Goal: Communication & Community: Share content

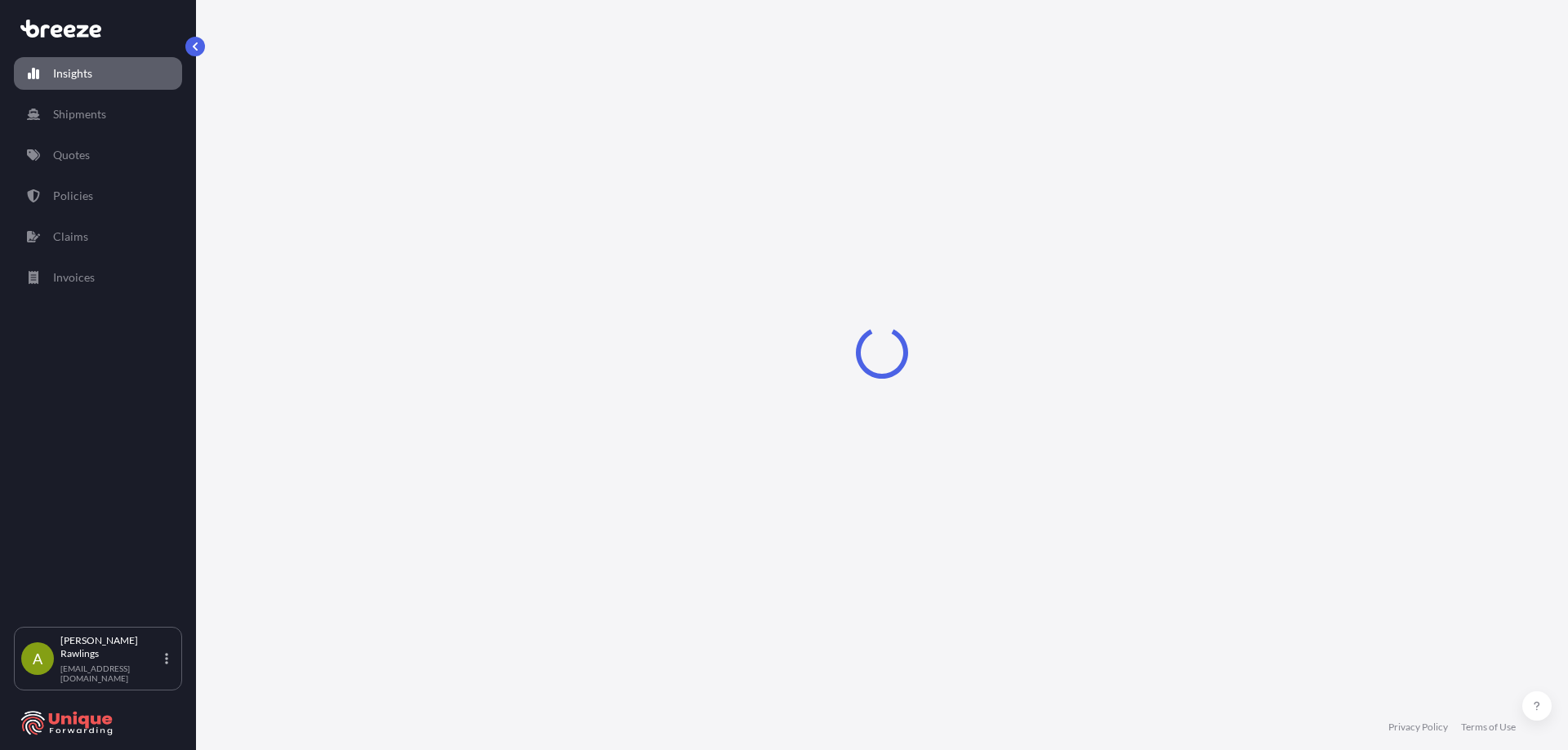
select select "2025"
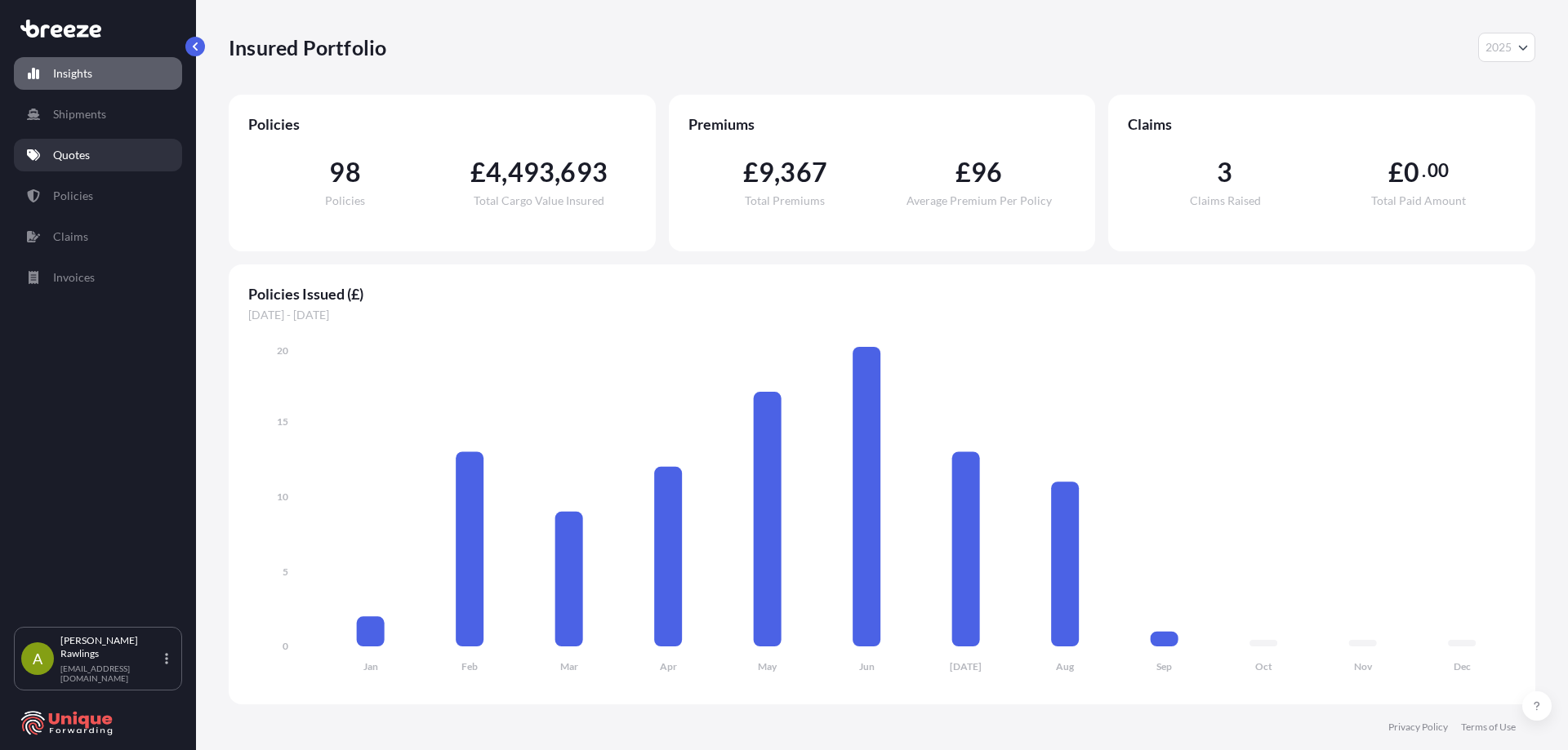
click at [80, 166] on link "Quotes" at bounding box center [98, 155] width 168 height 33
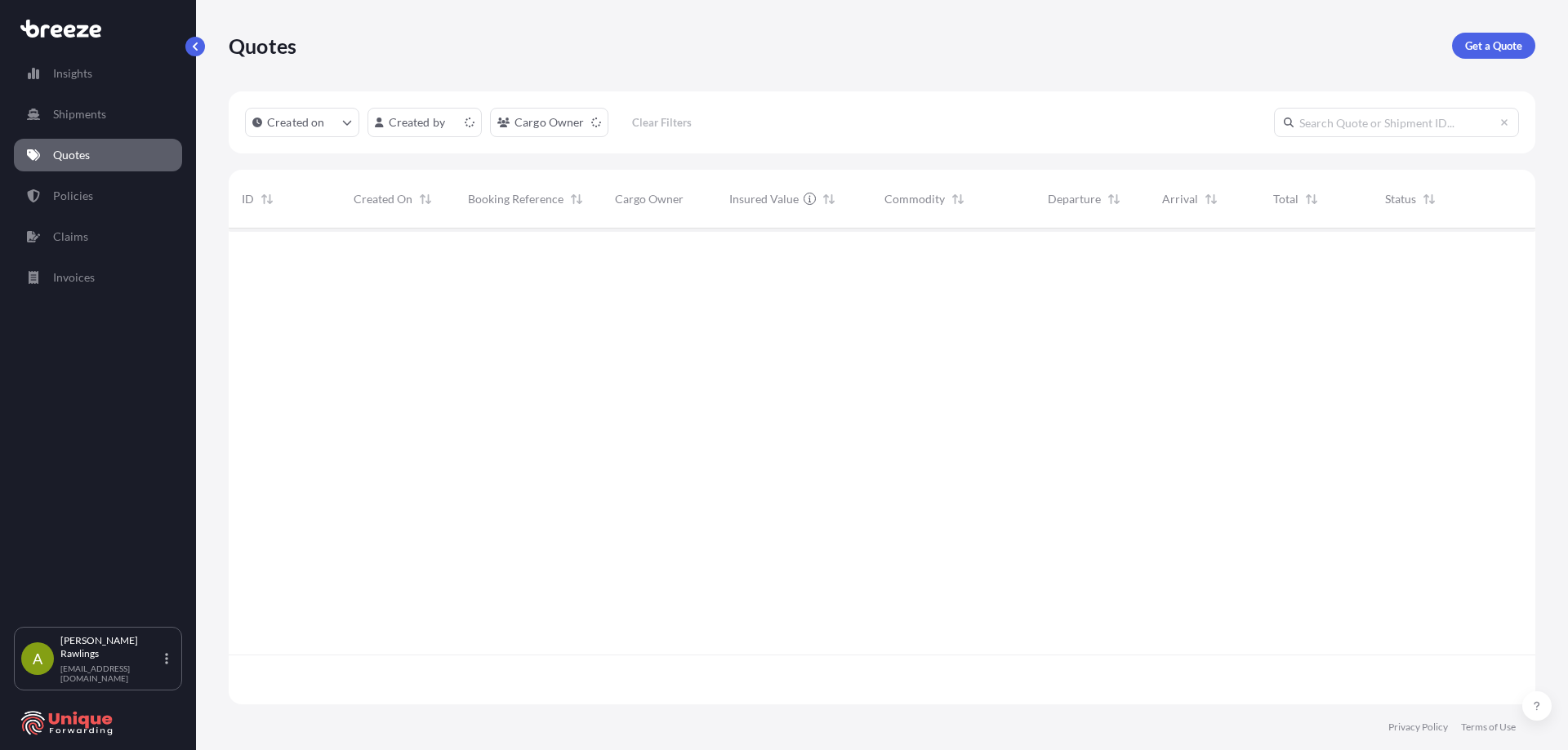
scroll to position [473, 1294]
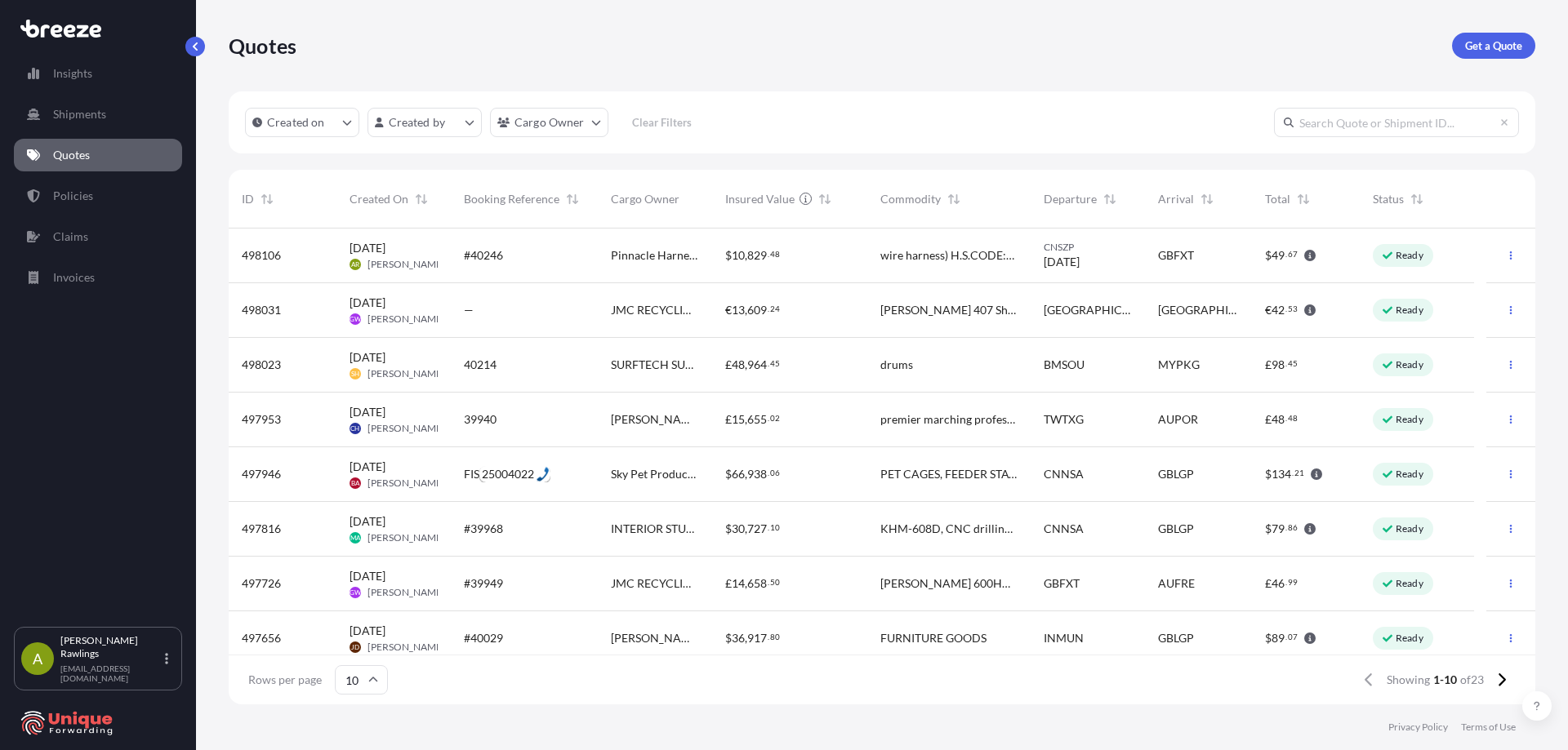
click at [541, 267] on div "#40246" at bounding box center [524, 256] width 147 height 54
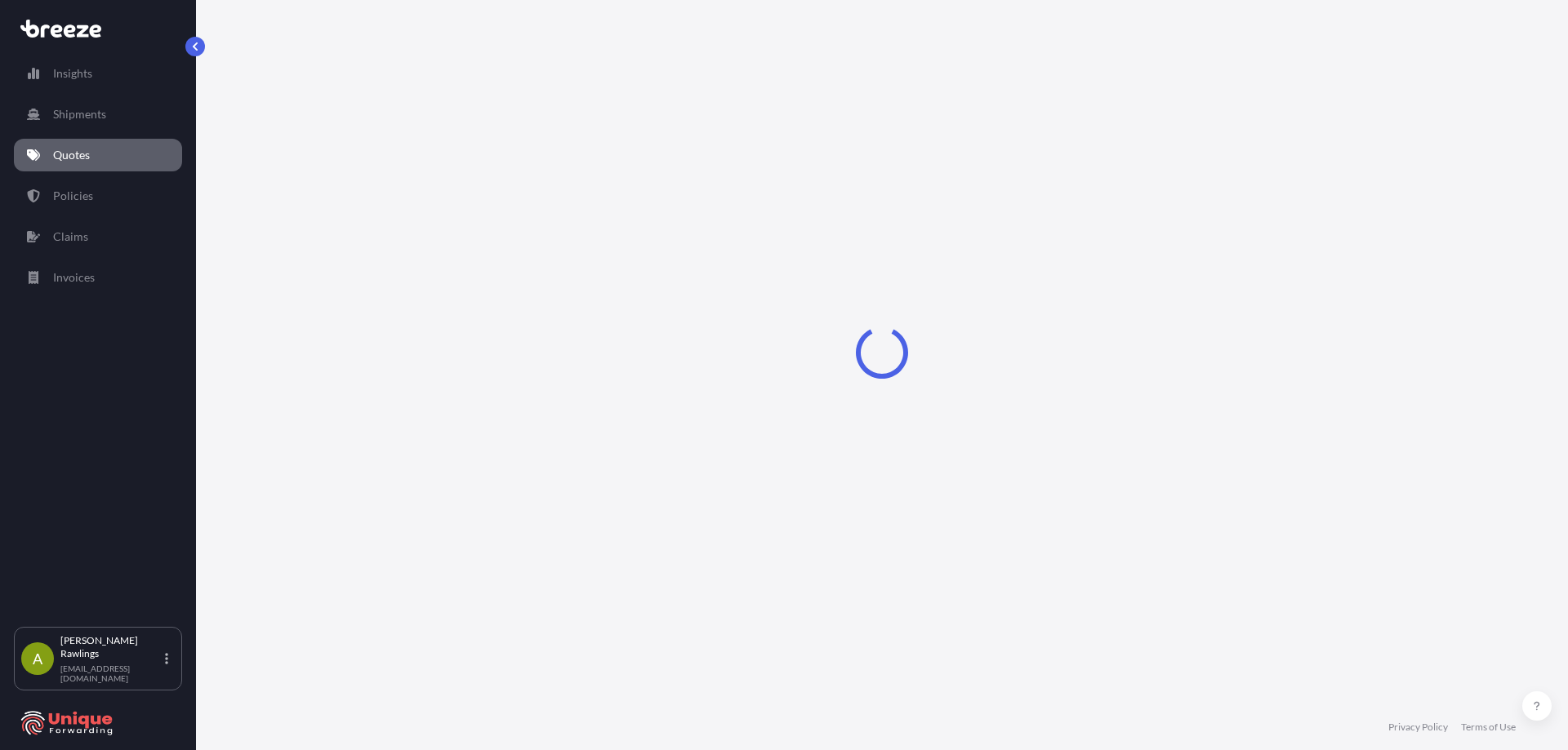
select select "Road"
select select "Sea"
select select "Road"
select select "1"
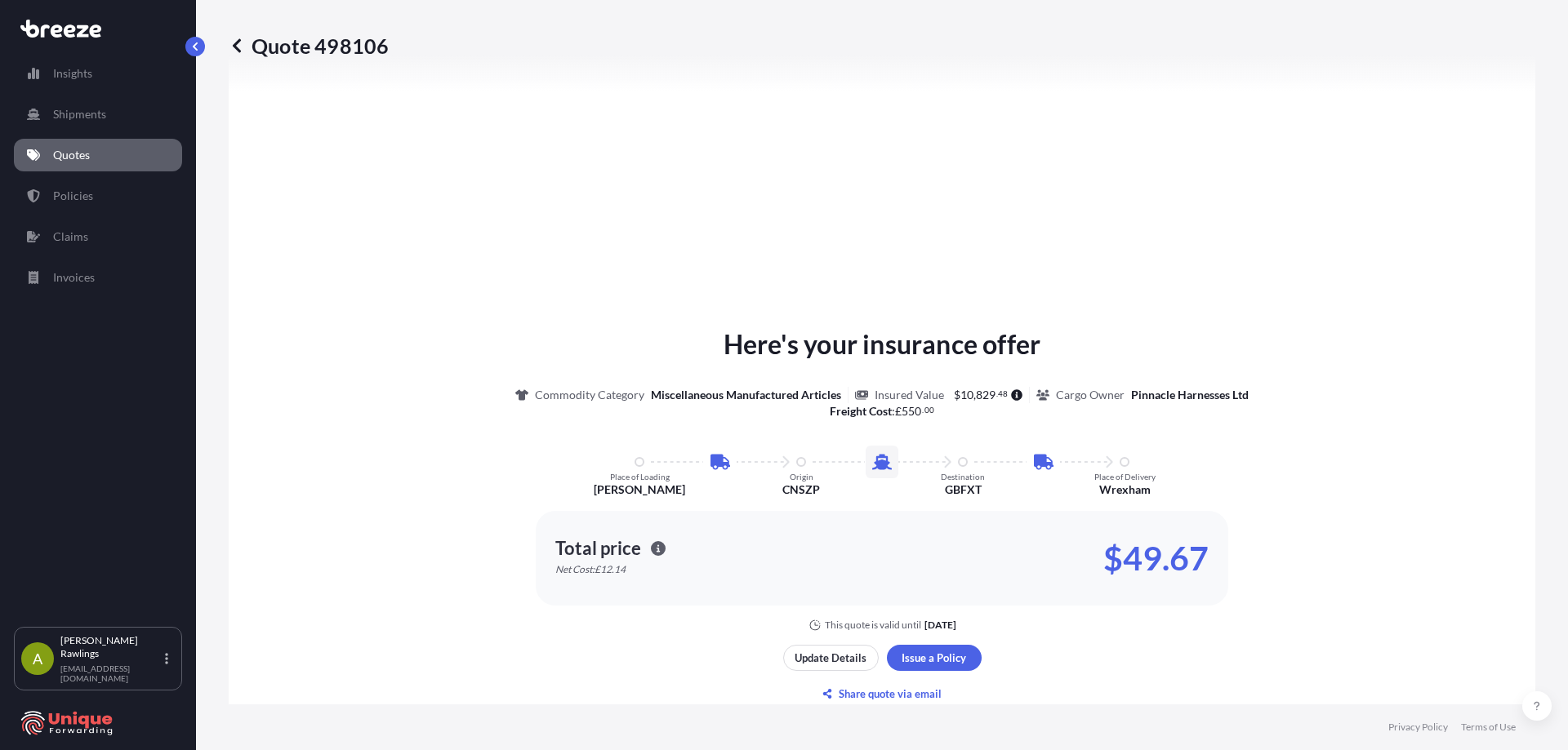
scroll to position [980, 0]
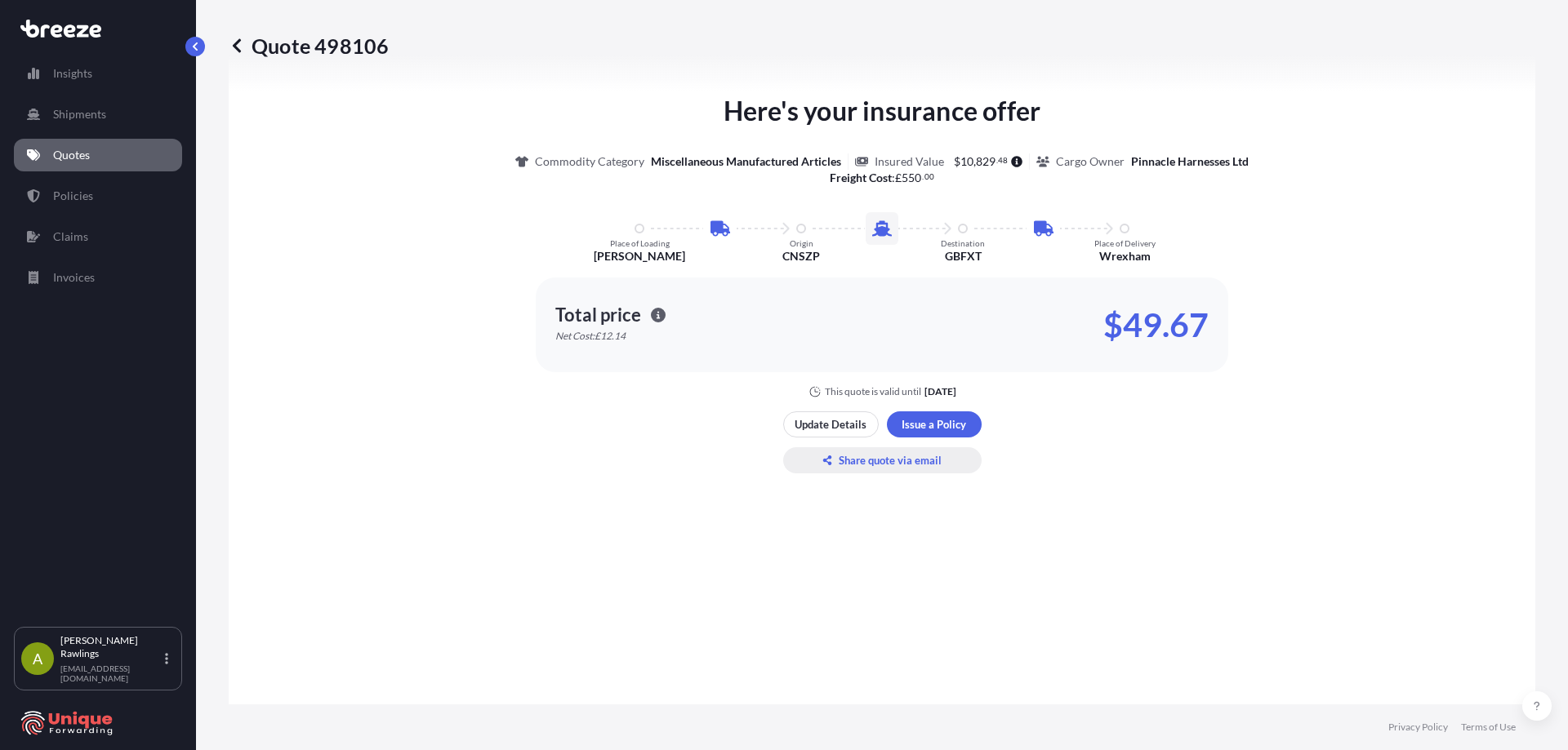
click at [902, 463] on p "Share quote via email" at bounding box center [891, 460] width 103 height 17
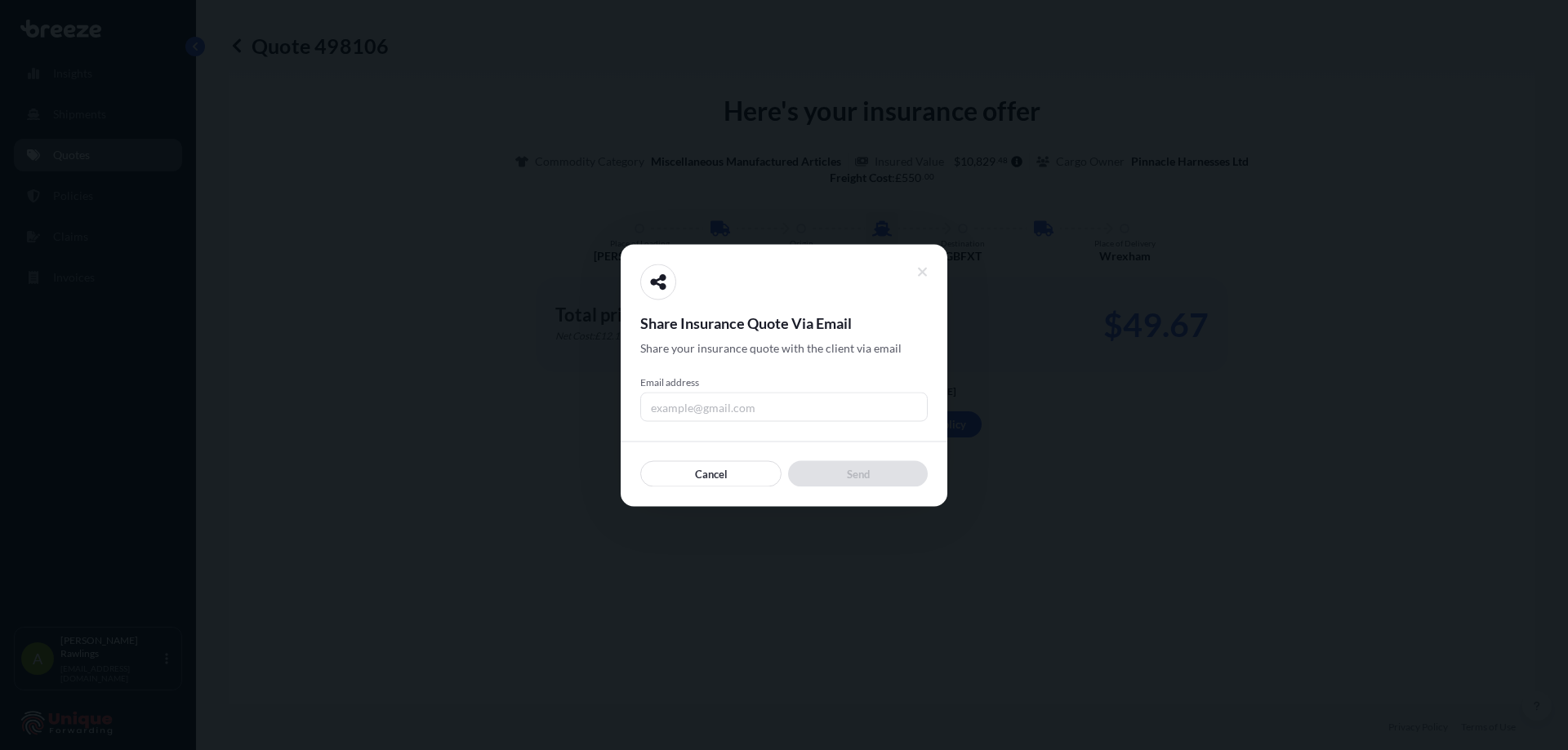
click at [727, 407] on input "Email address" at bounding box center [784, 407] width 287 height 30
type input "[EMAIL_ADDRESS][DOMAIN_NAME]"
